Goal: Check status: Check status

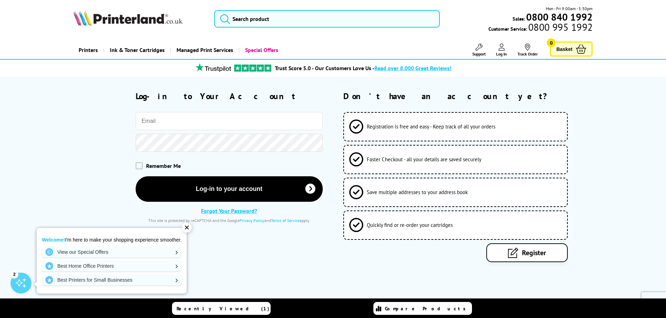
click at [527, 252] on span "Register" at bounding box center [534, 252] width 24 height 9
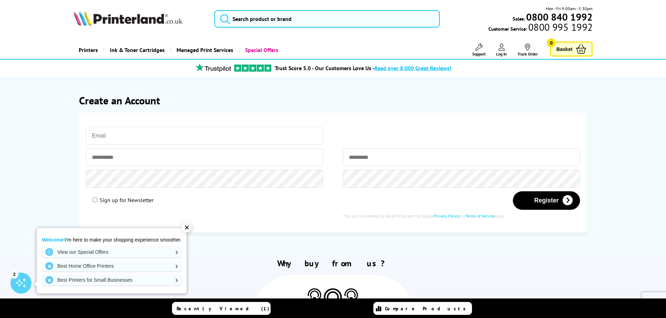
click at [113, 136] on input "email" at bounding box center [204, 136] width 237 height 18
type input "[EMAIL_ADDRESS][DOMAIN_NAME]"
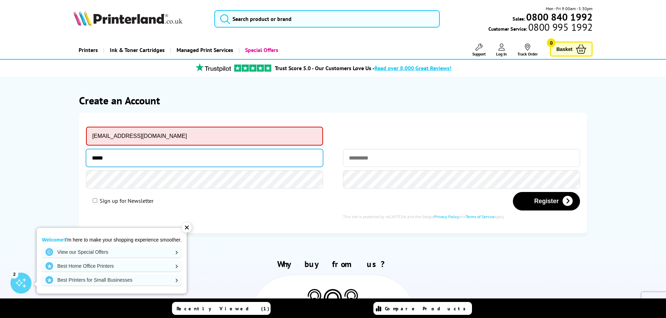
type input "*****"
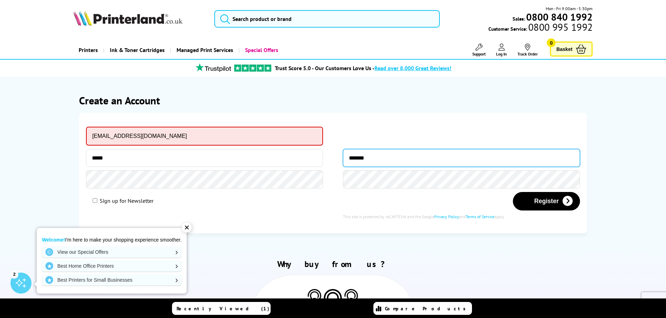
type input "*******"
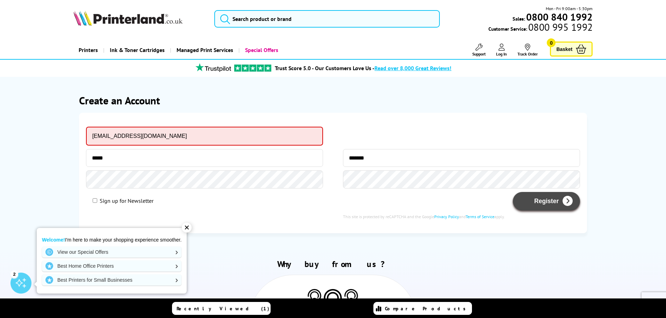
click at [543, 200] on button "Register" at bounding box center [546, 201] width 67 height 19
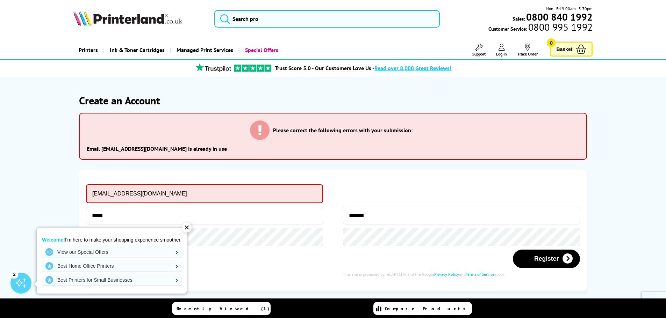
click at [500, 48] on icon at bounding box center [501, 47] width 6 height 7
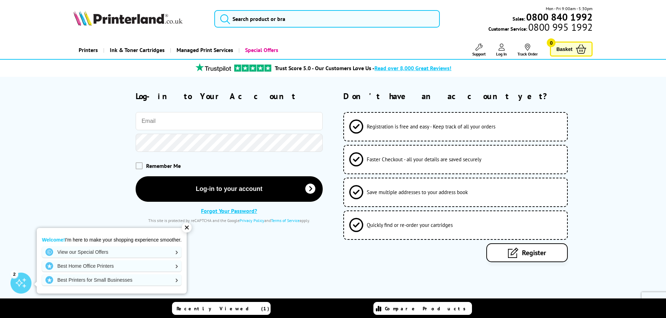
click at [158, 124] on input "email" at bounding box center [229, 121] width 187 height 18
type input "[EMAIL_ADDRESS][DOMAIN_NAME]"
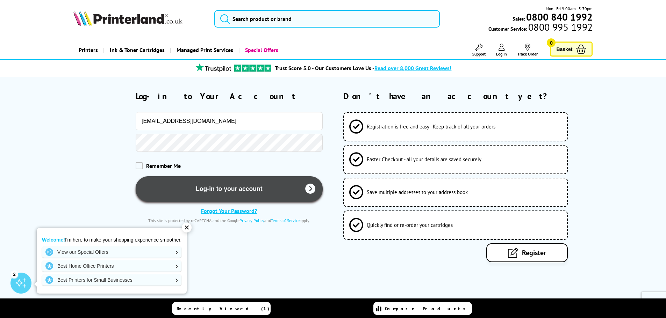
click at [231, 191] on button "Log-in to your account" at bounding box center [229, 189] width 187 height 26
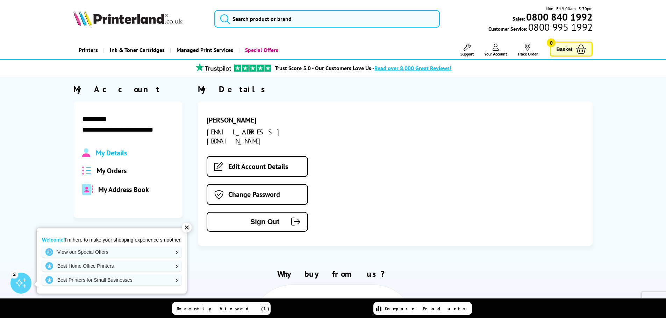
click at [107, 171] on span "My Orders" at bounding box center [111, 170] width 30 height 9
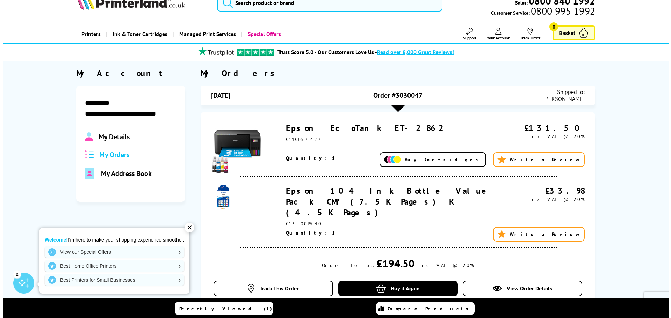
scroll to position [116, 0]
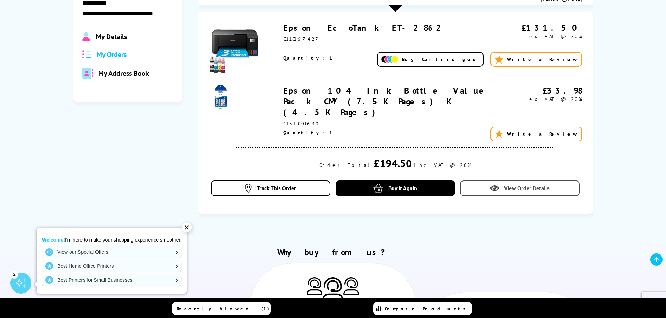
click at [519, 185] on span "View Order Details" at bounding box center [526, 188] width 45 height 7
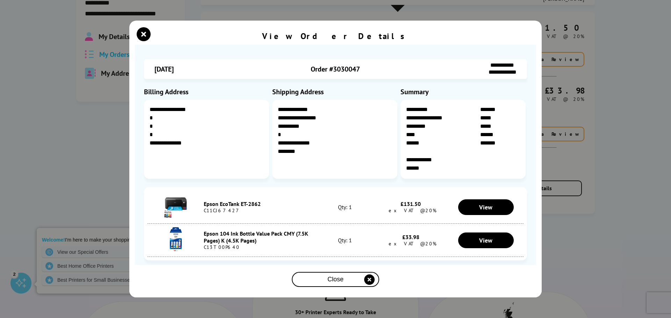
click at [571, 222] on div "**********" at bounding box center [335, 159] width 671 height 318
drag, startPoint x: 368, startPoint y: 67, endPoint x: 307, endPoint y: 66, distance: 60.8
click at [307, 66] on div "Order #3030047" at bounding box center [335, 69] width 121 height 14
copy span "Order #3030047"
